Goal: Check status: Check status

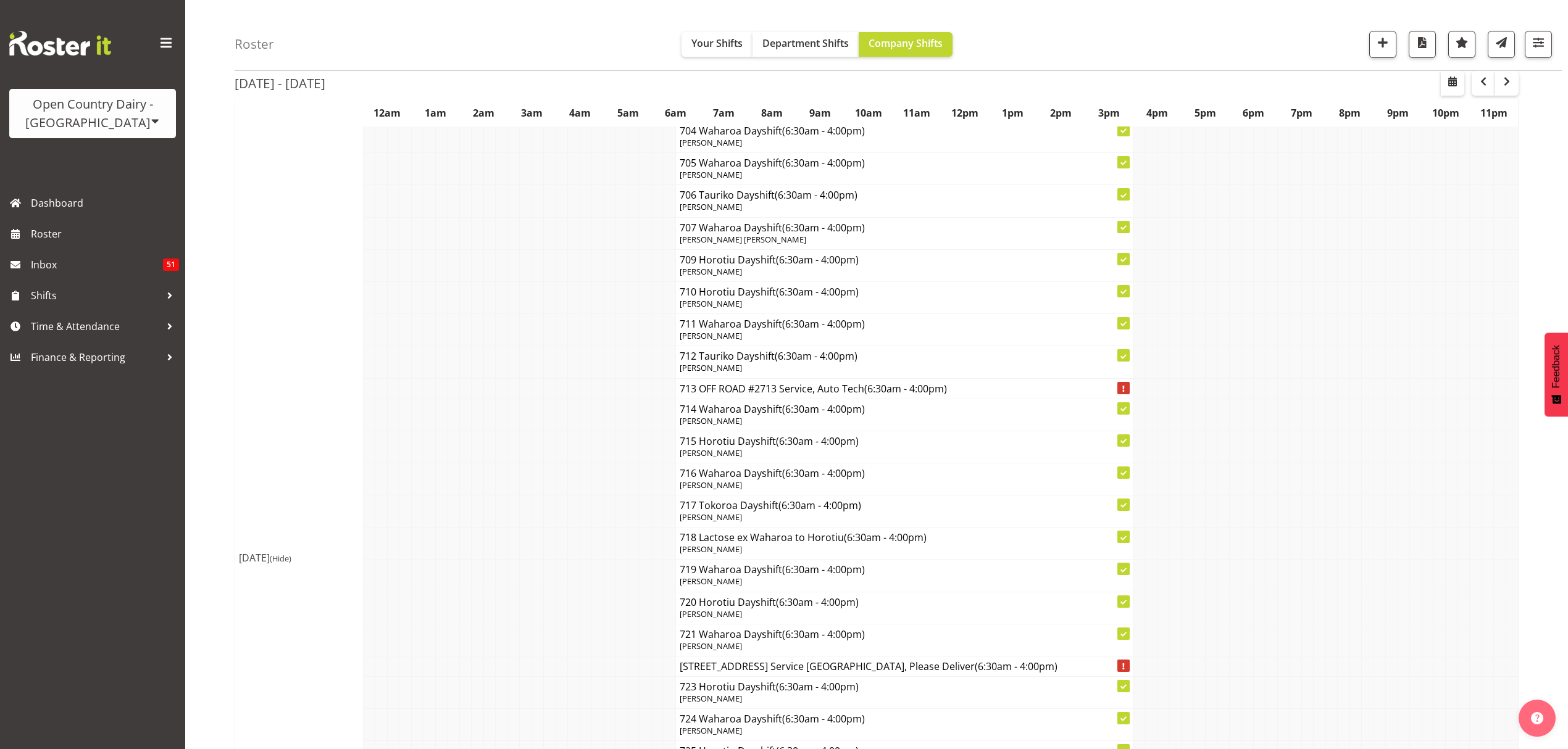
scroll to position [2469, 0]
